Goal: Check status: Check status

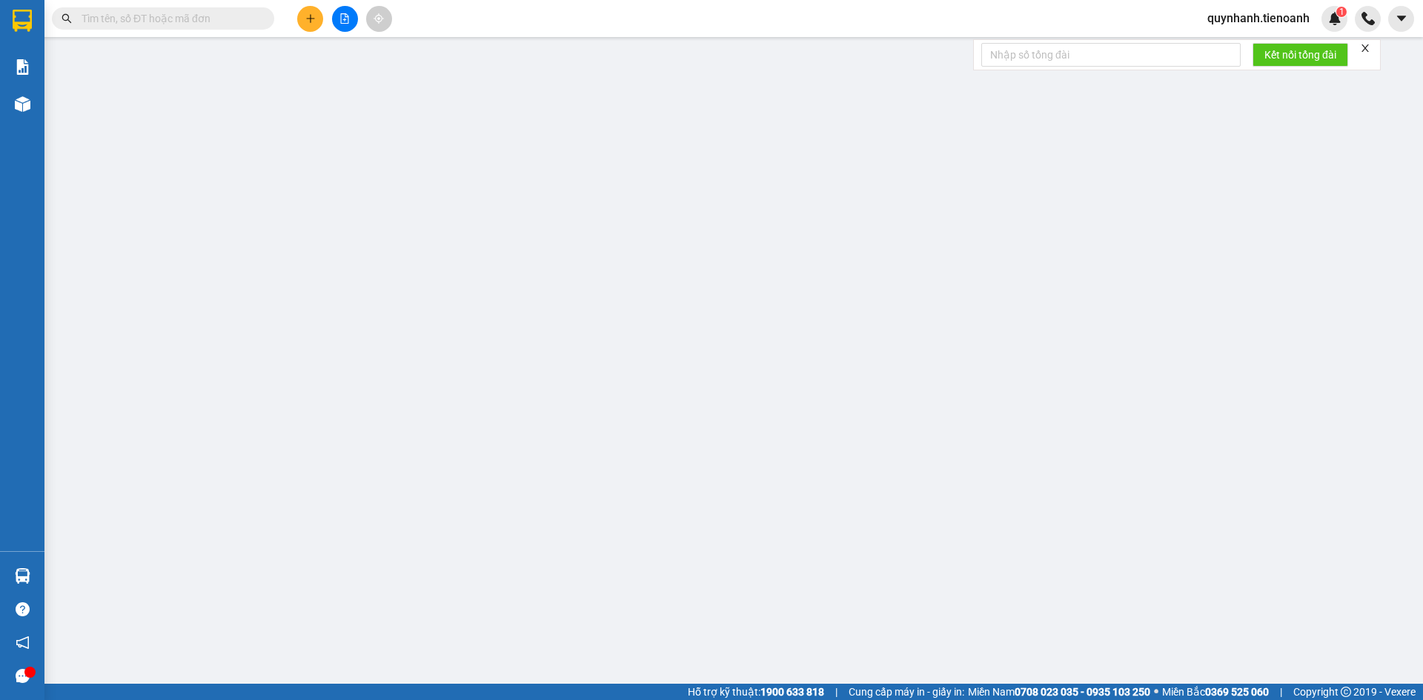
click at [188, 24] on input "text" at bounding box center [169, 18] width 175 height 16
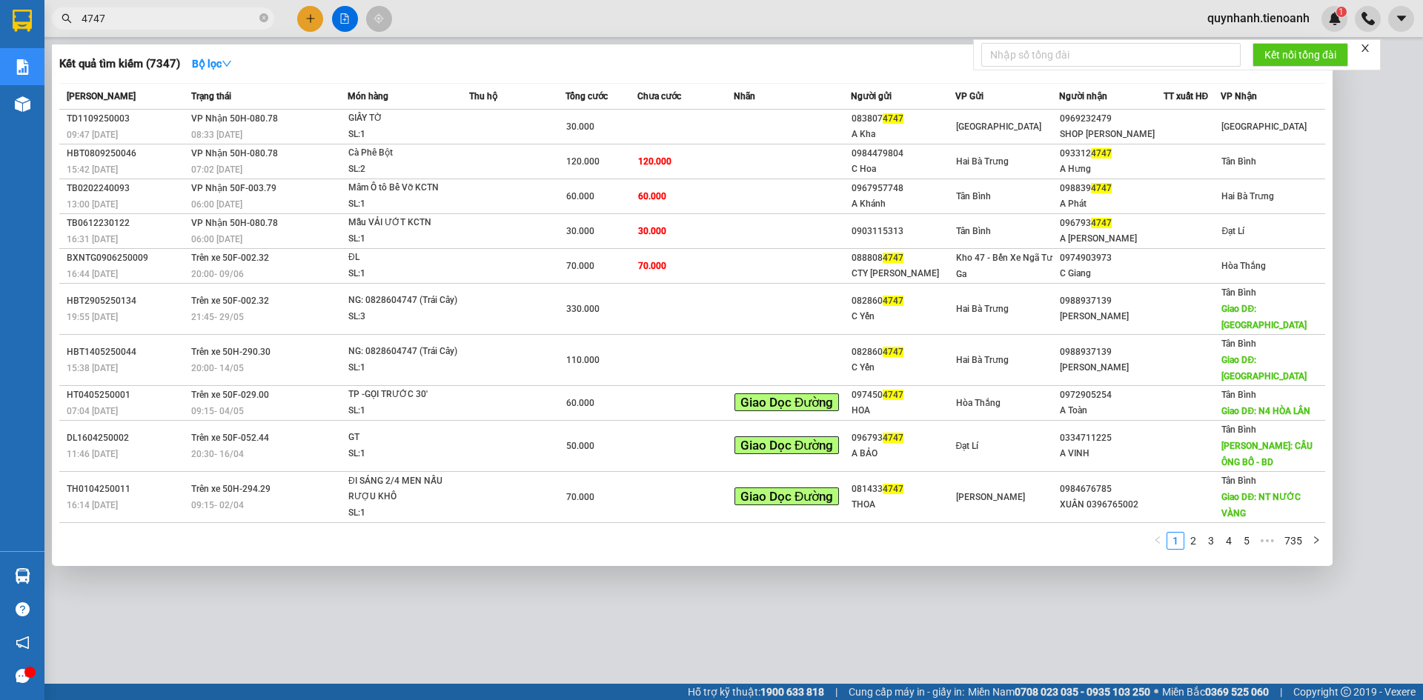
type input "4747"
click at [265, 19] on icon "close-circle" at bounding box center [263, 17] width 9 height 9
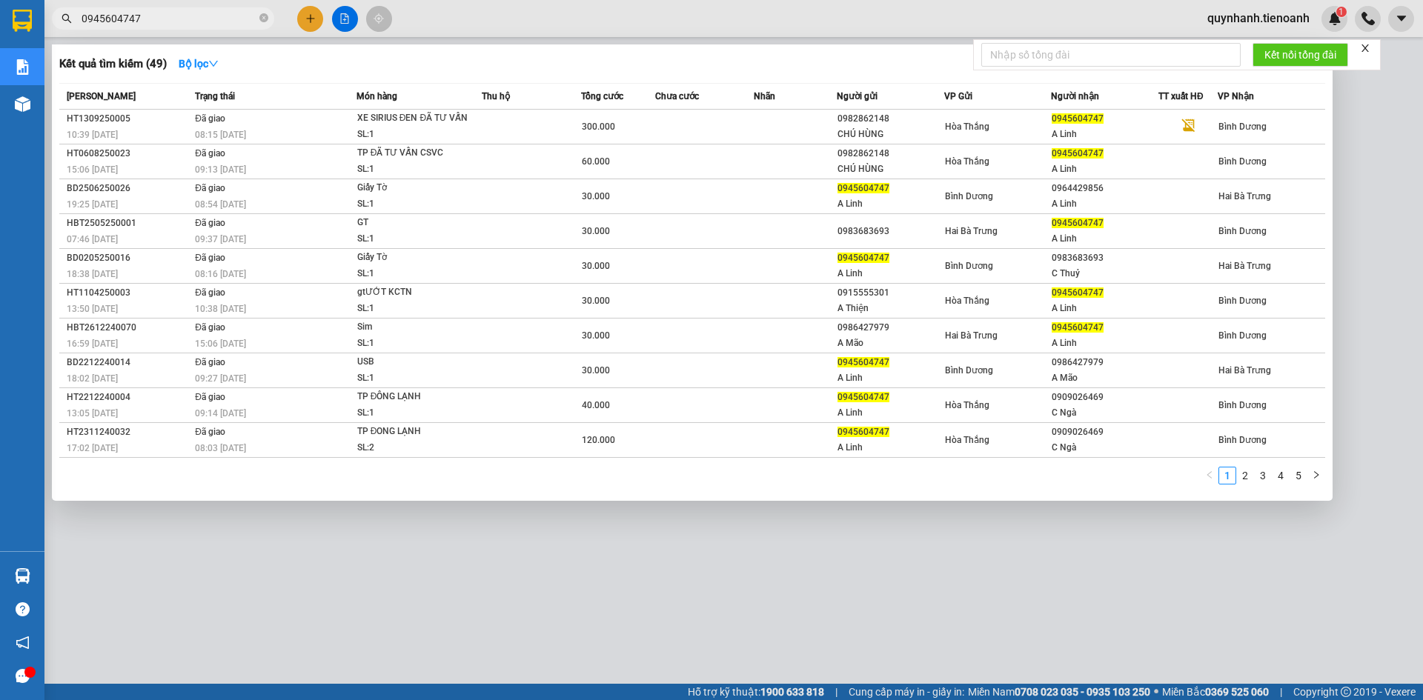
type input "0945604747"
click at [1248, 476] on link "2" at bounding box center [1245, 476] width 16 height 16
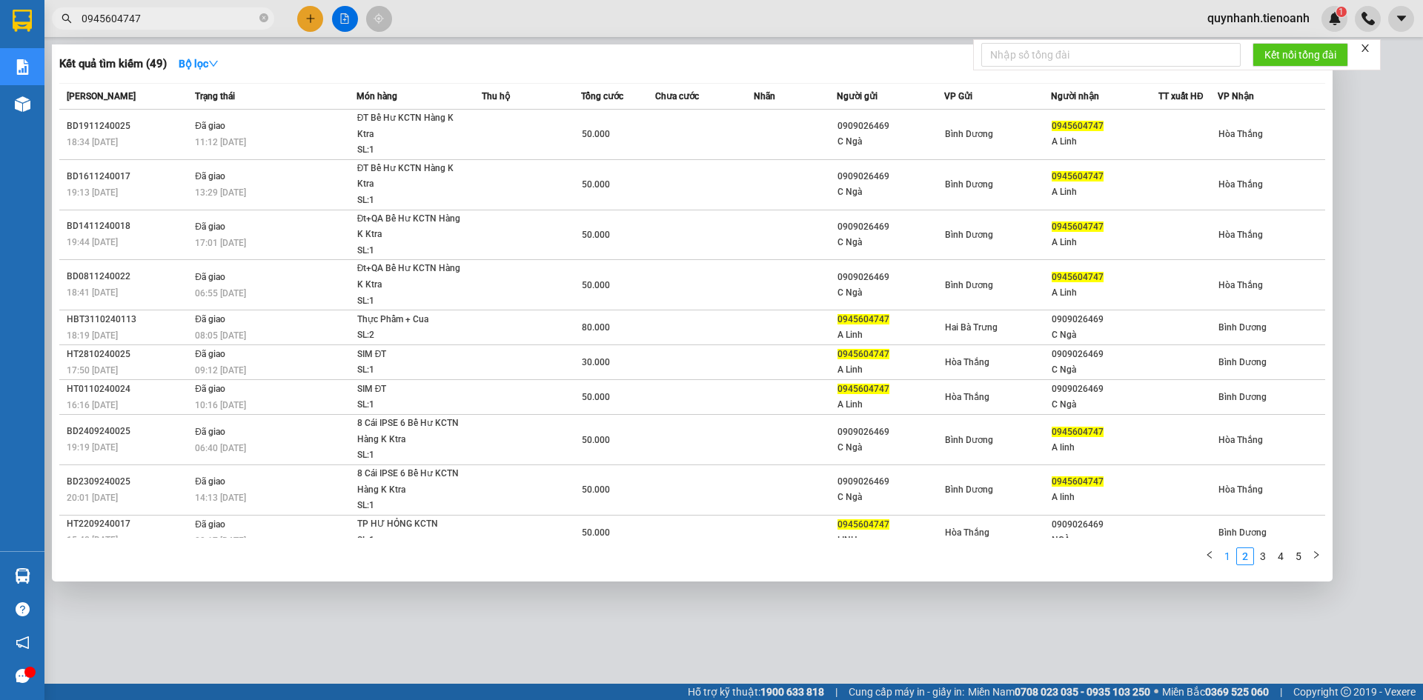
click at [1226, 559] on link "1" at bounding box center [1227, 556] width 16 height 16
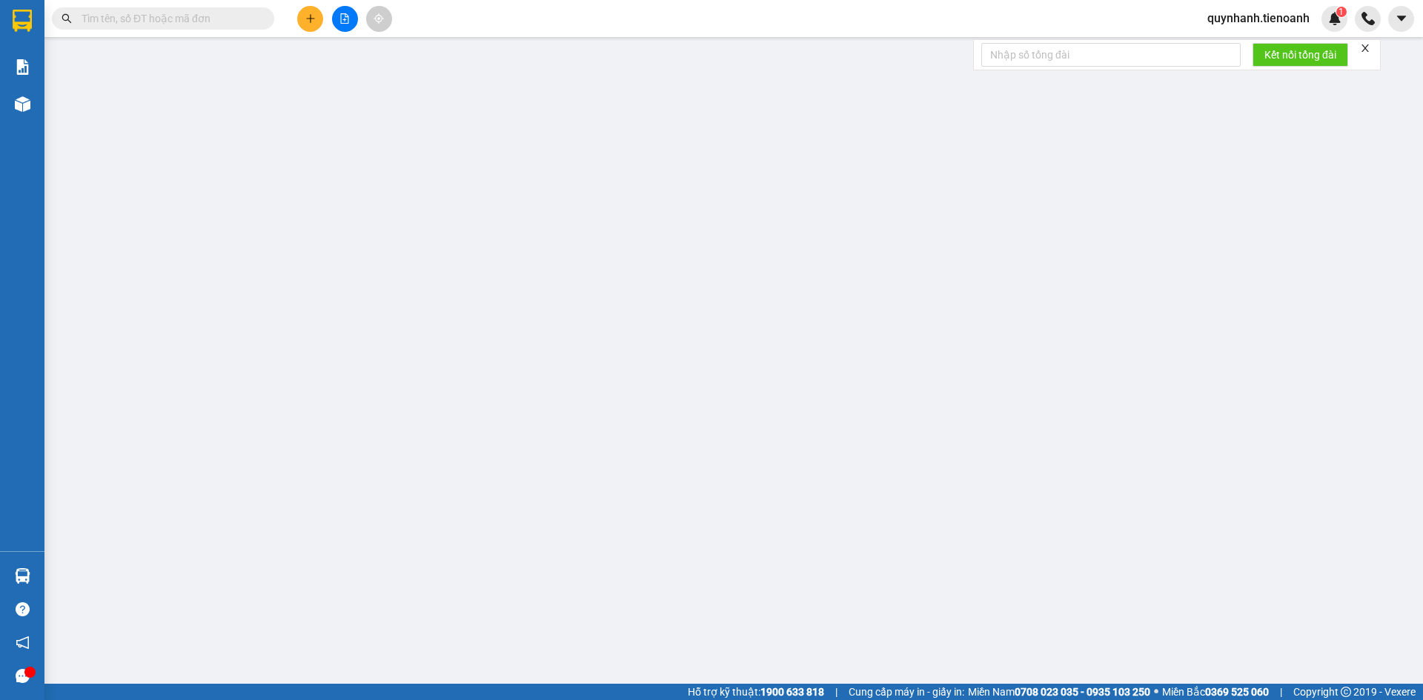
click at [131, 21] on input "text" at bounding box center [169, 18] width 175 height 16
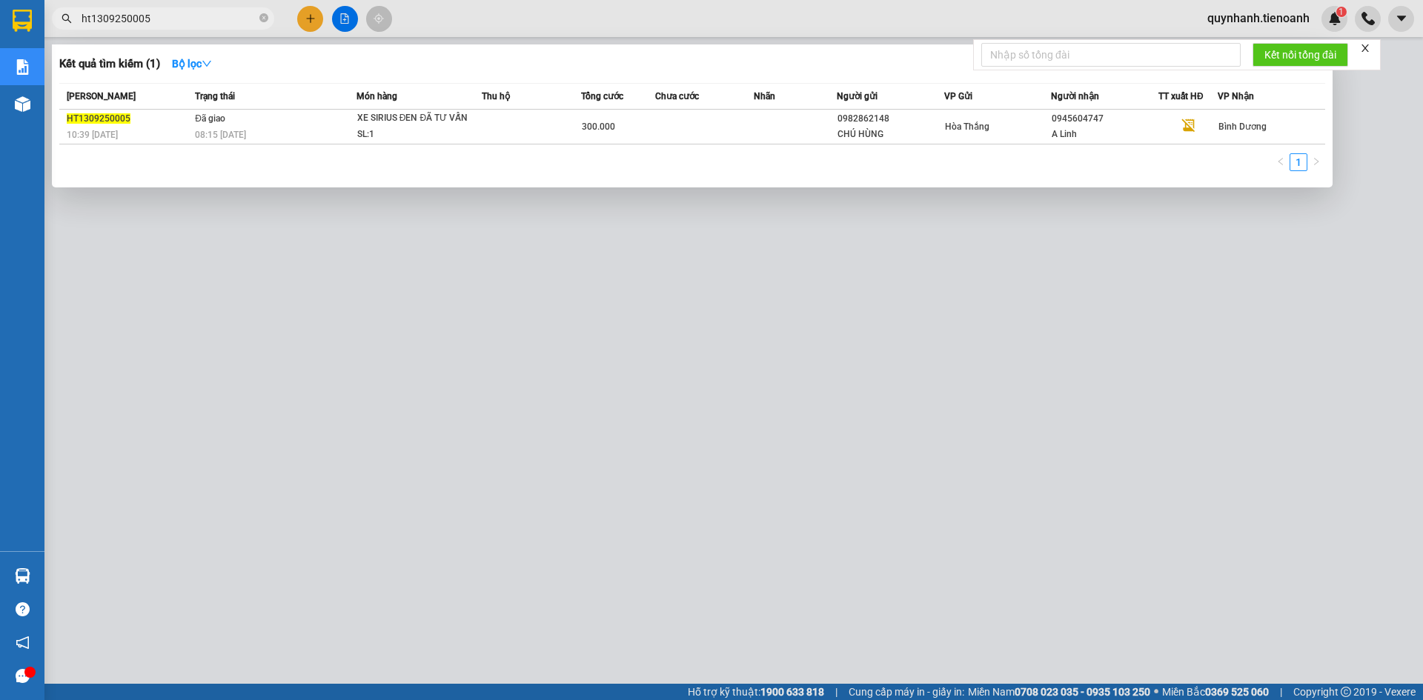
type input "ht1309250005"
click at [266, 17] on icon "close-circle" at bounding box center [263, 17] width 9 height 9
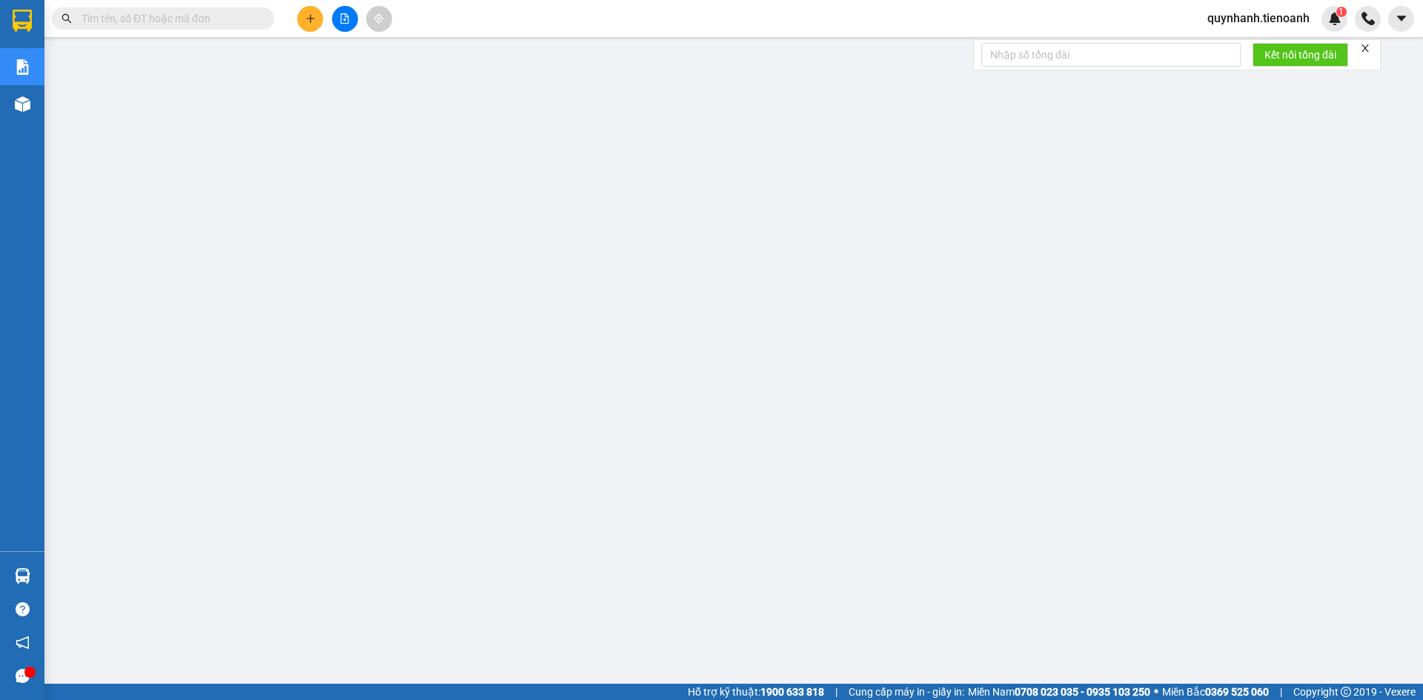
paste input "0815358585"
type input "0815358585"
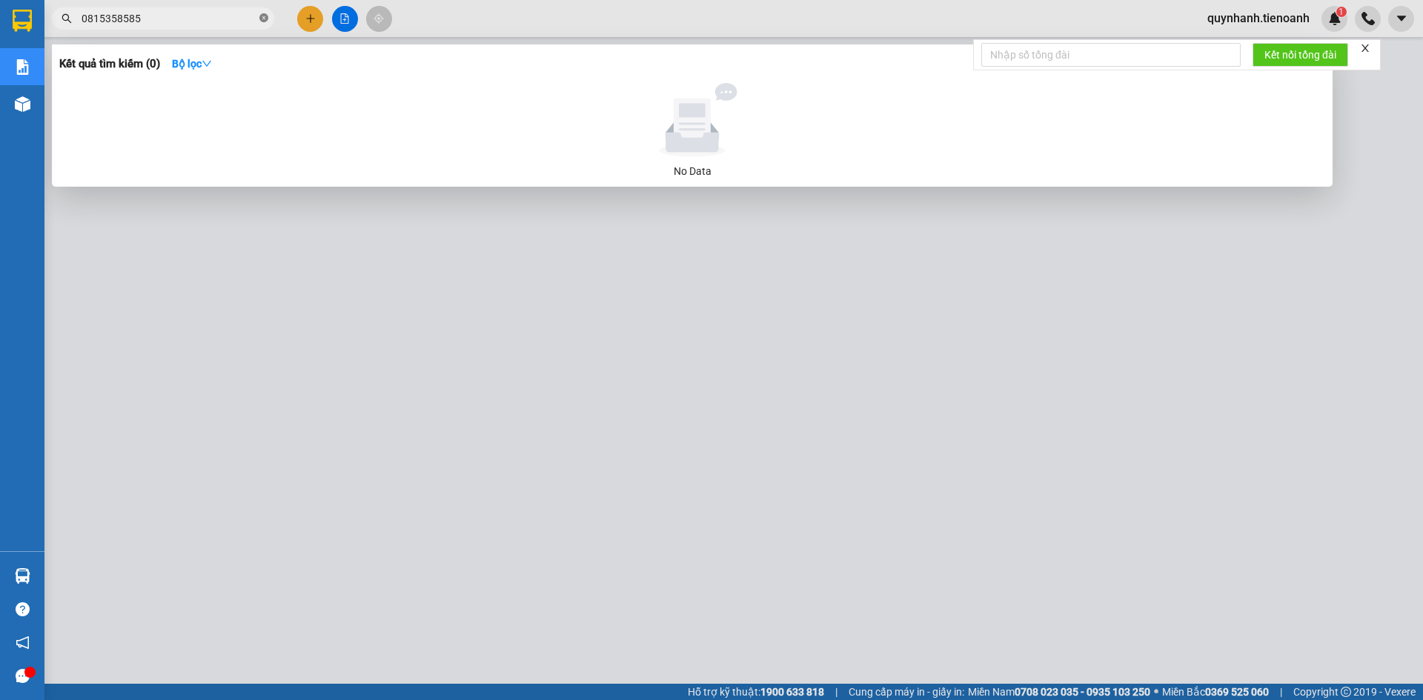
click at [264, 16] on icon "close-circle" at bounding box center [263, 17] width 9 height 9
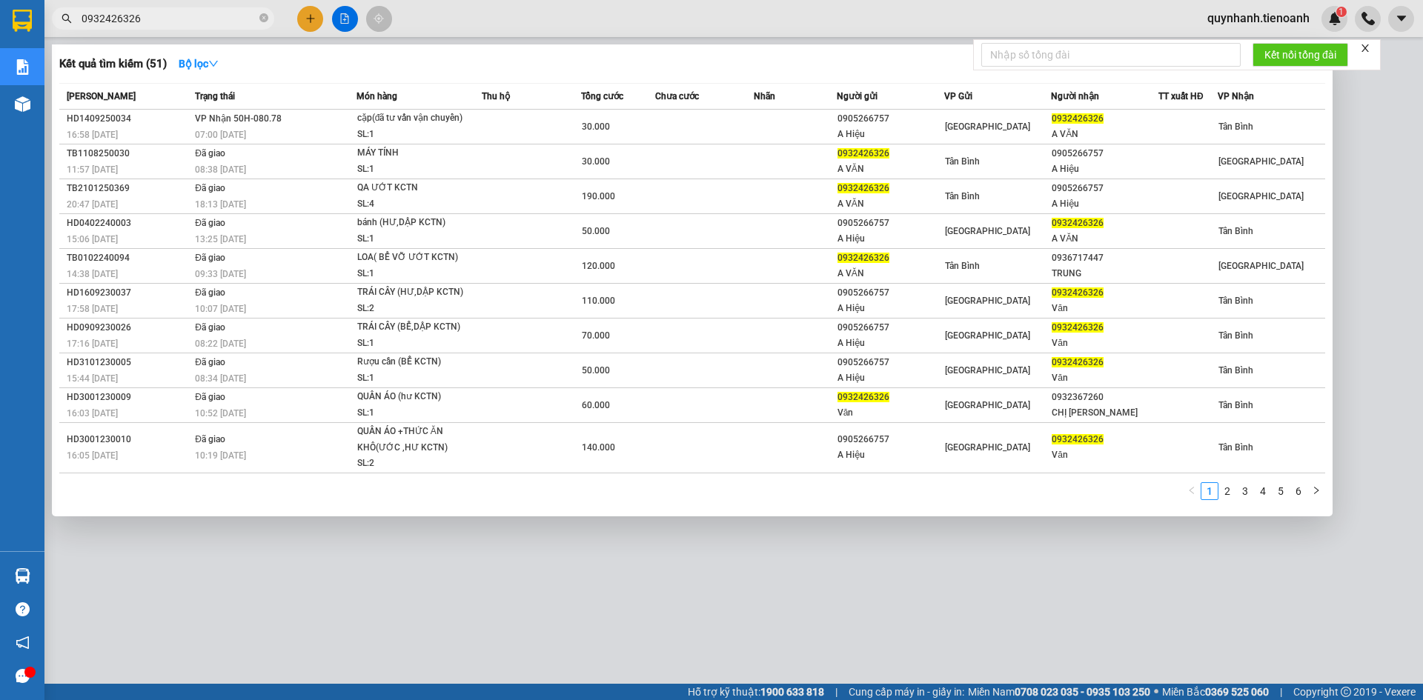
type input "0932426326"
click at [354, 553] on div at bounding box center [711, 350] width 1423 height 700
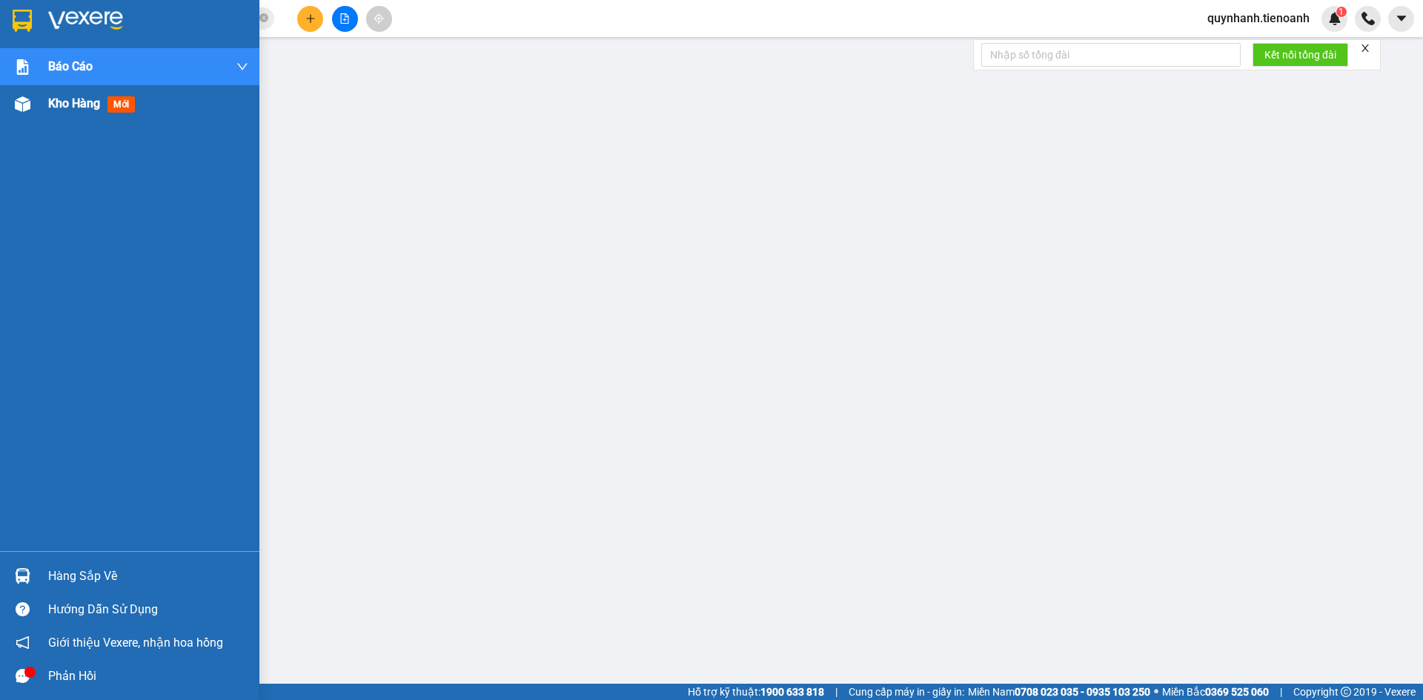
click at [77, 94] on div "Kho hàng mới" at bounding box center [94, 103] width 93 height 19
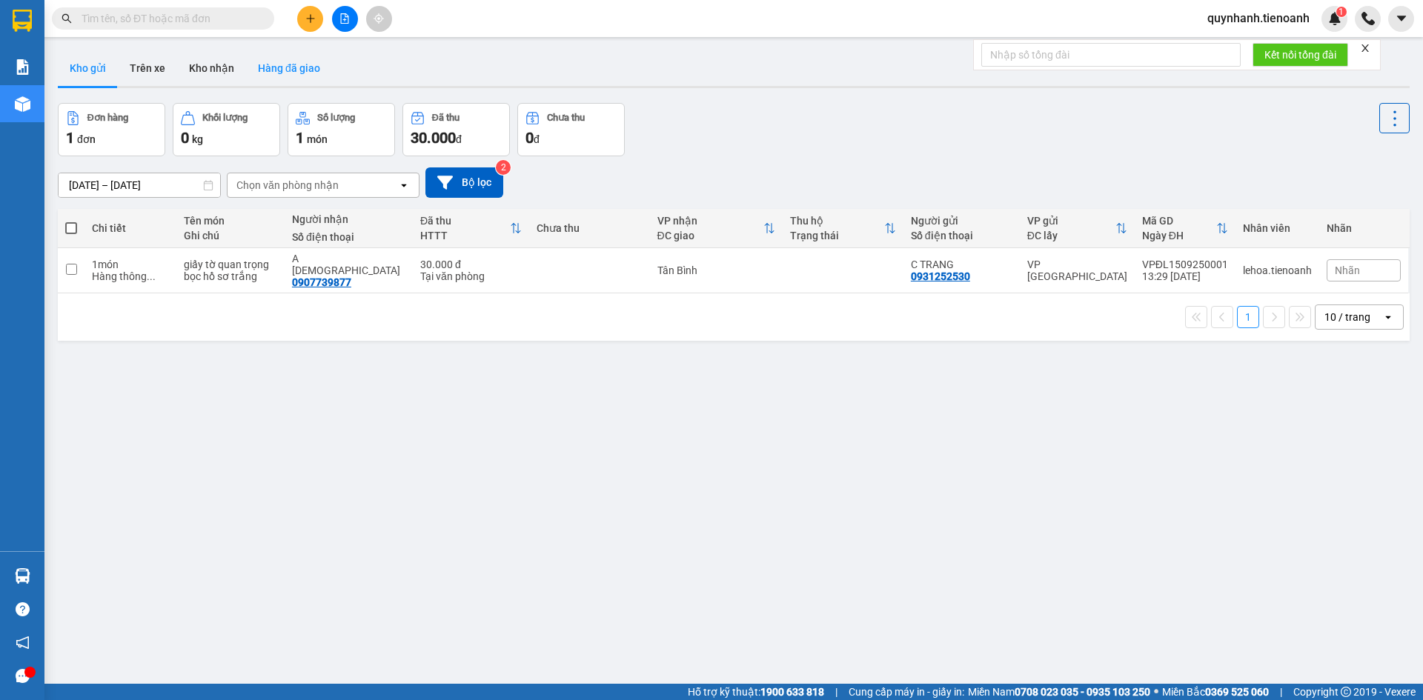
click at [246, 74] on button "Hàng đã giao" at bounding box center [289, 68] width 86 height 36
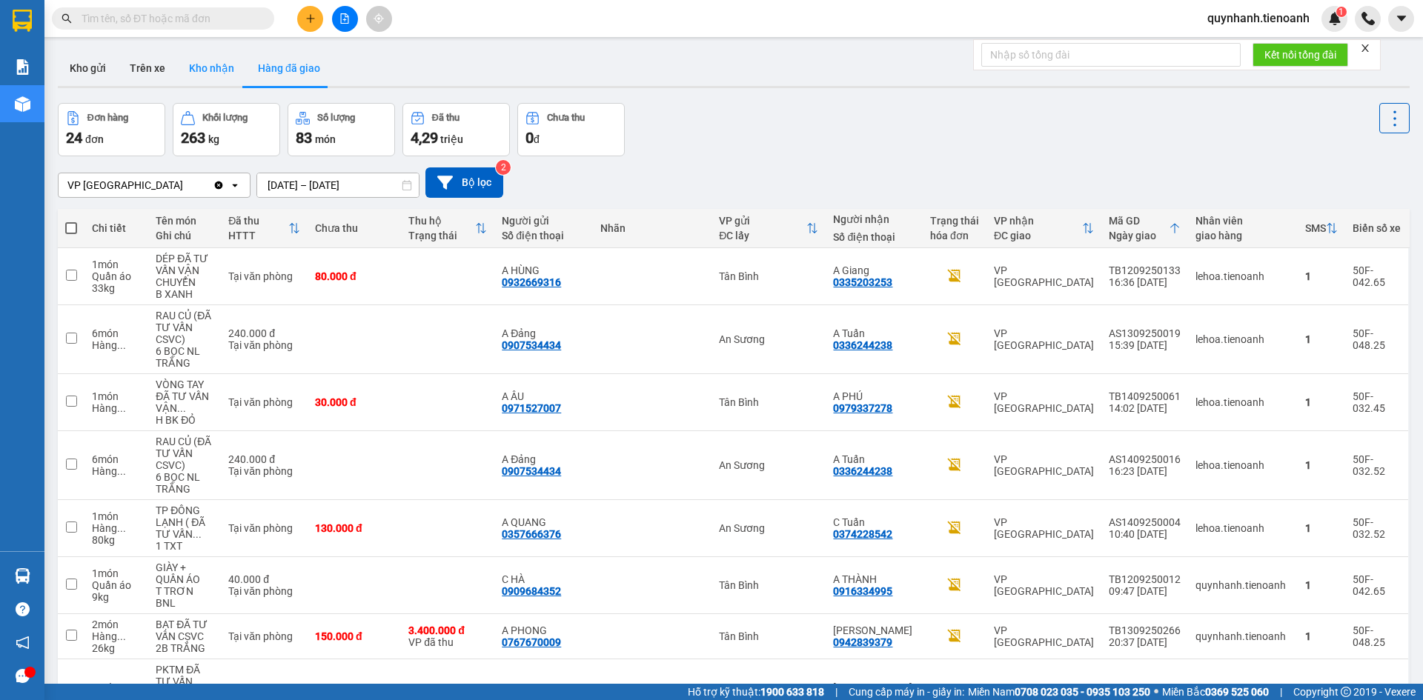
click at [216, 70] on button "Kho nhận" at bounding box center [211, 68] width 69 height 36
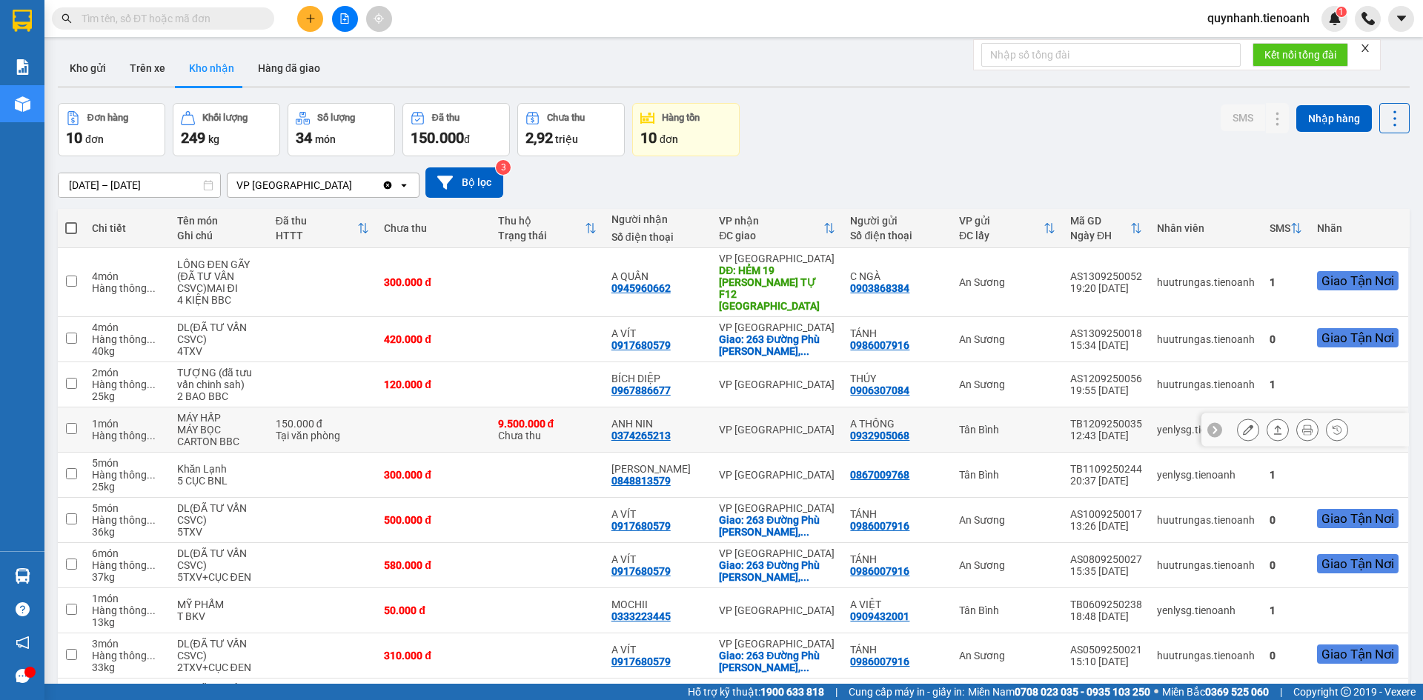
click at [660, 430] on div "0374265213" at bounding box center [640, 436] width 59 height 12
drag, startPoint x: 660, startPoint y: 424, endPoint x: 674, endPoint y: 437, distance: 18.9
click at [674, 438] on td "ANH NIN 0374265213" at bounding box center [658, 430] width 108 height 45
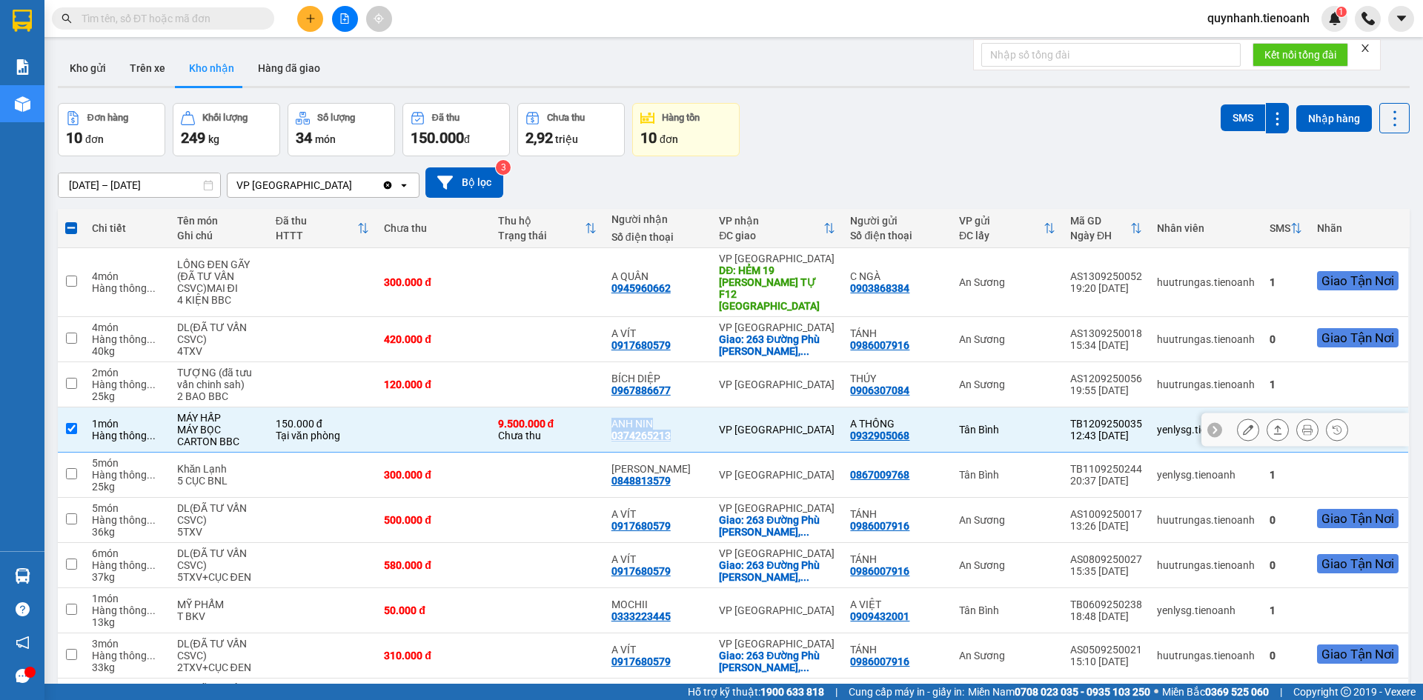
drag, startPoint x: 680, startPoint y: 425, endPoint x: 606, endPoint y: 425, distance: 74.1
click at [606, 425] on tr "1 món Hàng thông ... MÁY HẤP MÁY BỌC CARTON BBC 150.000 đ Tại văn phòng 9.500.0…" at bounding box center [734, 430] width 1352 height 45
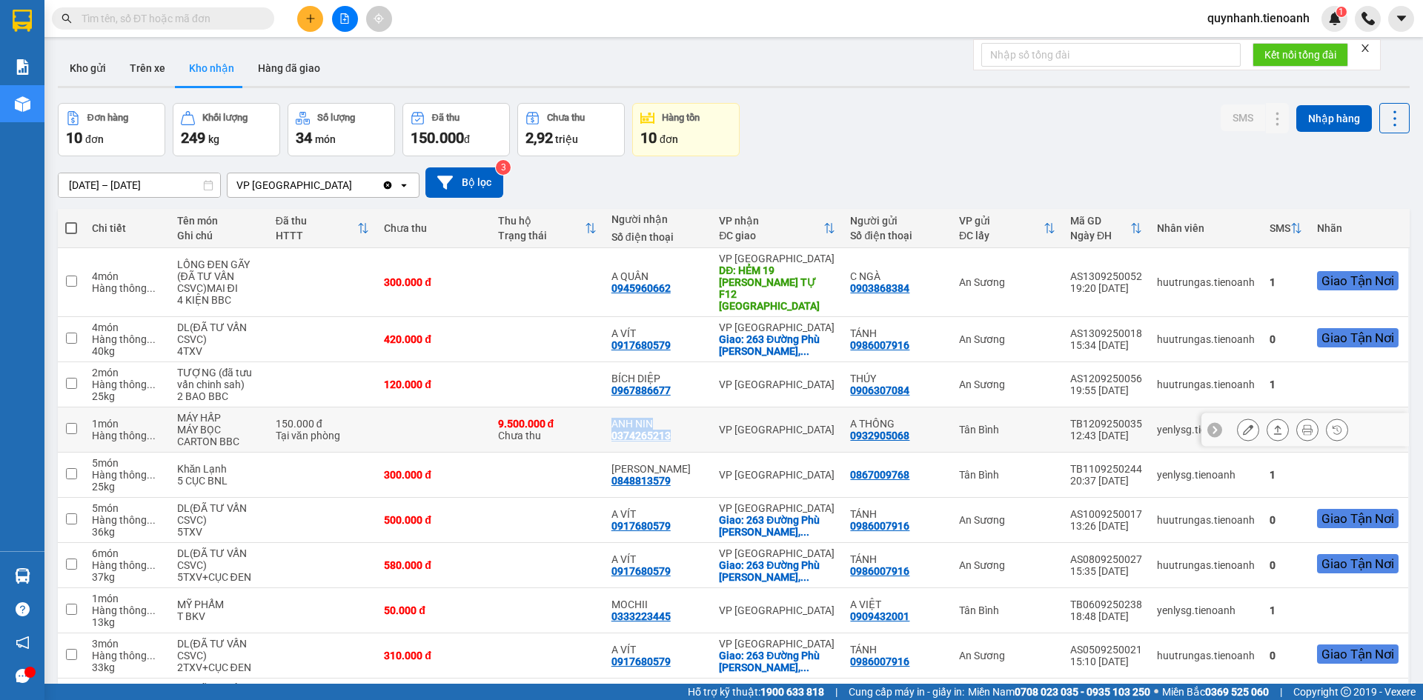
click at [671, 430] on div "0374265213" at bounding box center [640, 436] width 59 height 12
drag, startPoint x: 678, startPoint y: 425, endPoint x: 615, endPoint y: 426, distance: 63.0
click at [615, 426] on td "ANH NIN 0374265213" at bounding box center [658, 430] width 108 height 45
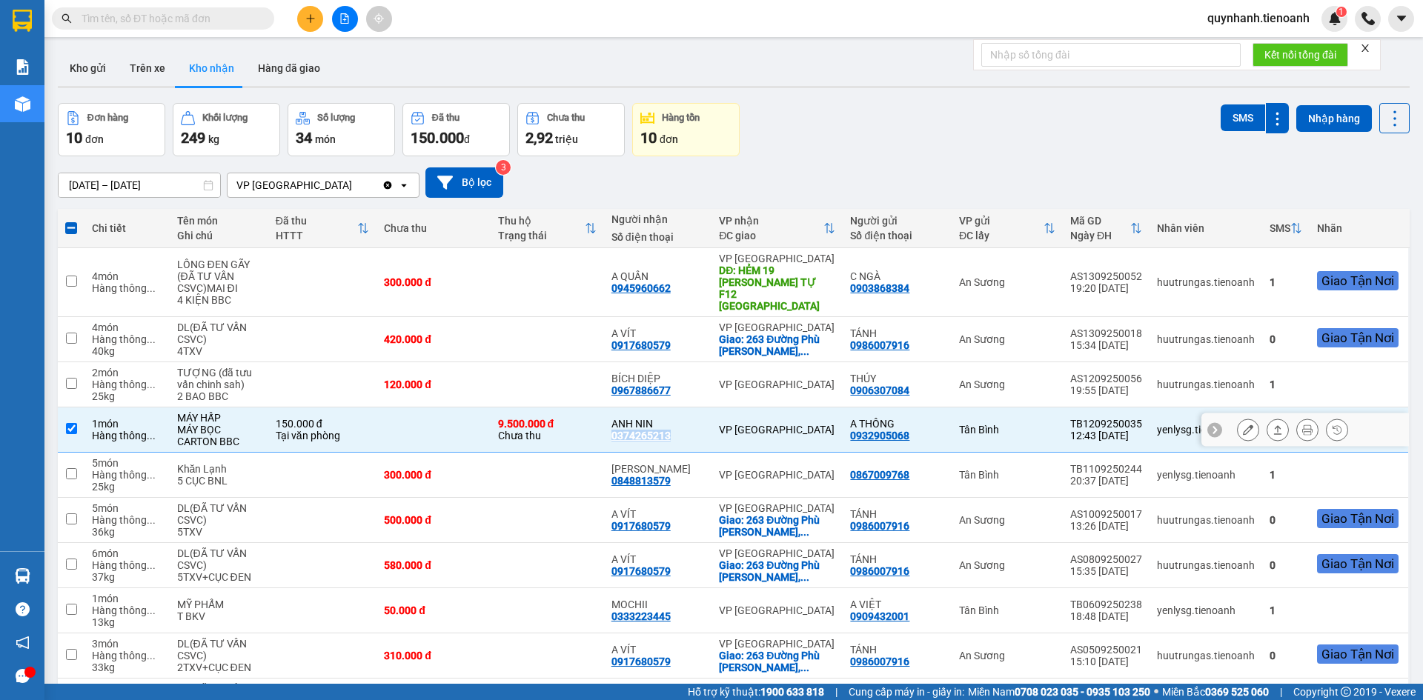
copy div "0374265213"
click at [858, 131] on div "Đơn hàng 10 đơn Khối lượng 249 kg Số lượng 34 món Đã thu 150.000 đ Chưa thu 2,9…" at bounding box center [734, 129] width 1352 height 53
click at [73, 423] on input "checkbox" at bounding box center [71, 428] width 11 height 11
checkbox input "false"
